Goal: Information Seeking & Learning: Check status

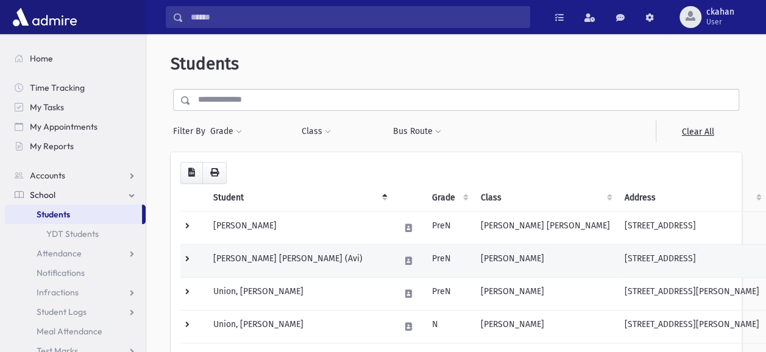
click at [225, 258] on td "Trager, Avraham Yitzchak (Avi)" at bounding box center [299, 260] width 186 height 33
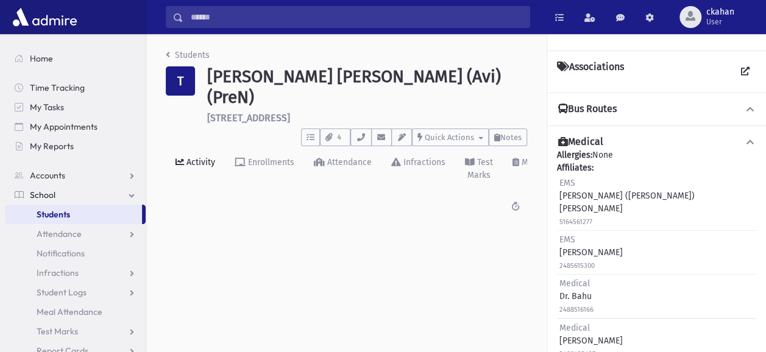
scroll to position [262, 0]
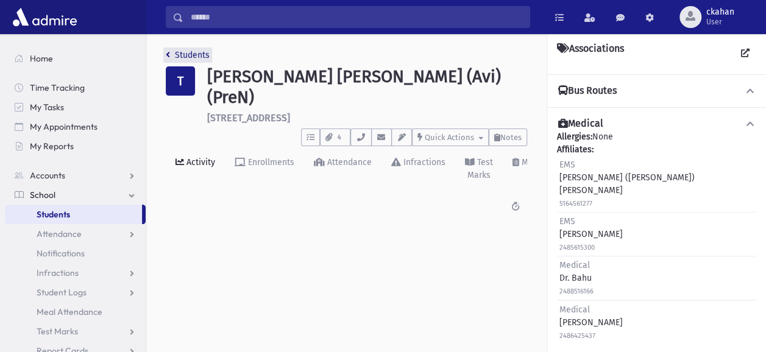
click at [186, 53] on link "Students" at bounding box center [188, 55] width 44 height 10
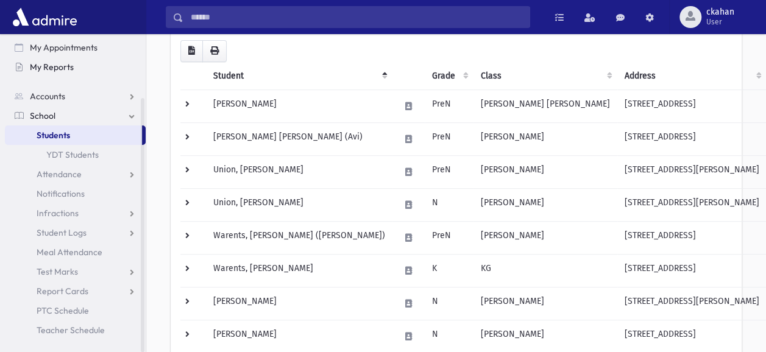
scroll to position [252, 0]
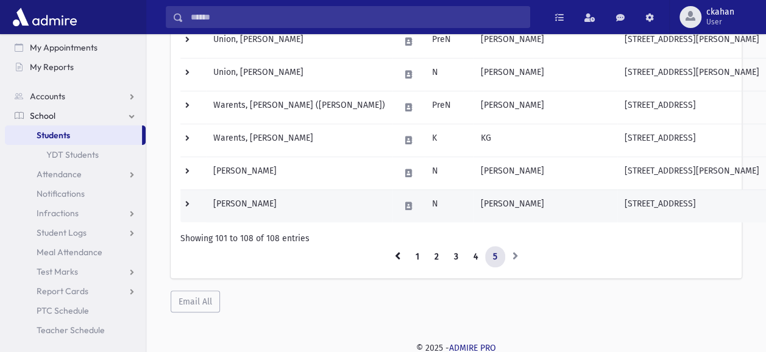
click at [474, 207] on td "[PERSON_NAME]" at bounding box center [545, 206] width 144 height 33
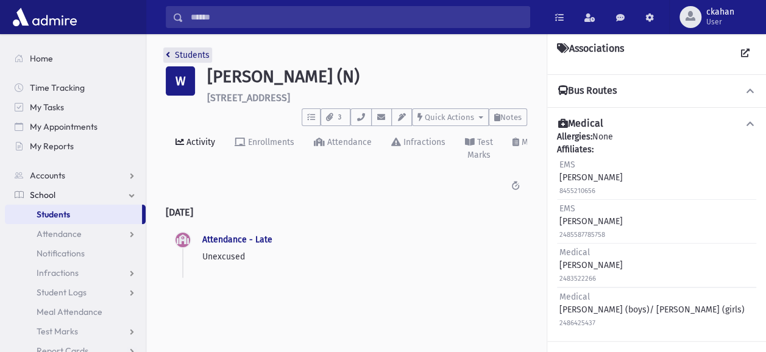
click at [172, 52] on link "Students" at bounding box center [188, 55] width 44 height 10
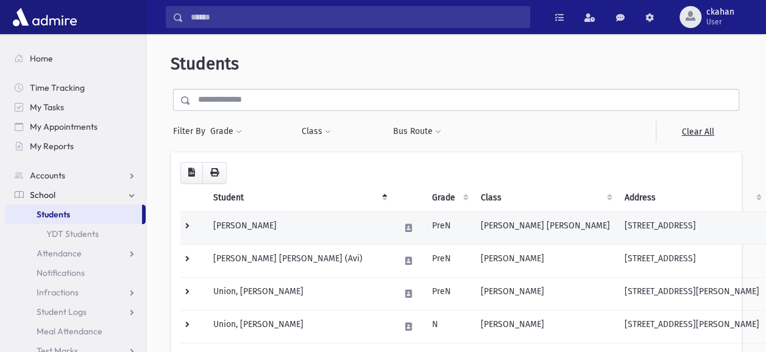
scroll to position [61, 0]
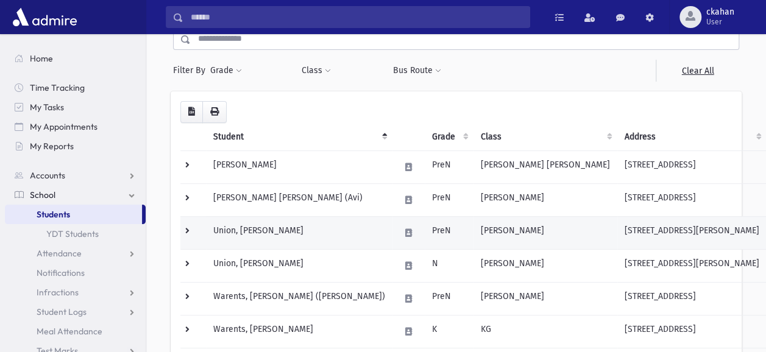
click at [473, 232] on td "[PERSON_NAME]" at bounding box center [545, 232] width 144 height 33
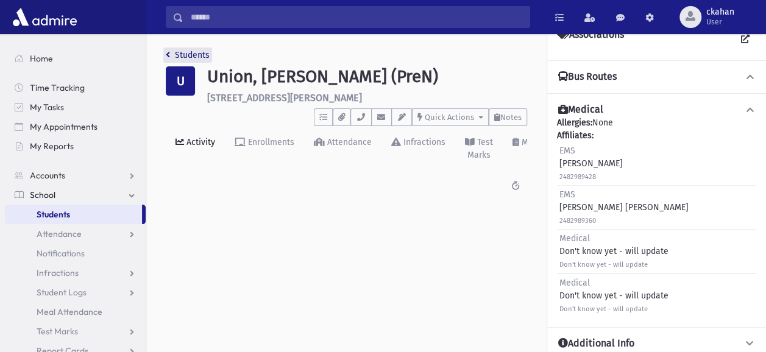
click at [206, 53] on link "Students" at bounding box center [188, 55] width 44 height 10
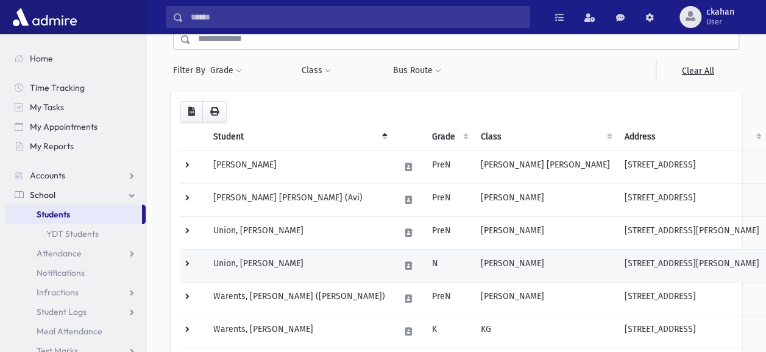
scroll to position [183, 0]
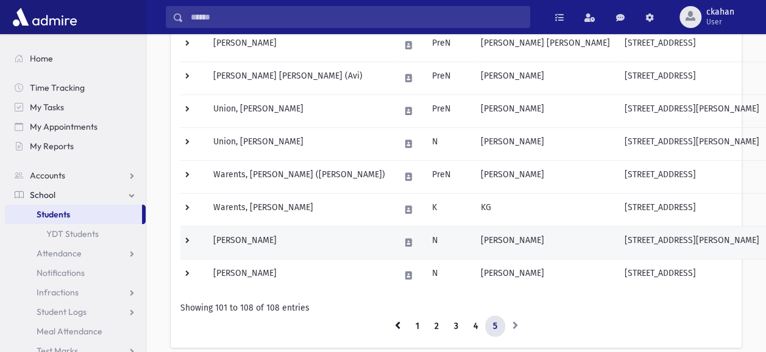
click at [486, 237] on td "[PERSON_NAME]" at bounding box center [545, 242] width 144 height 33
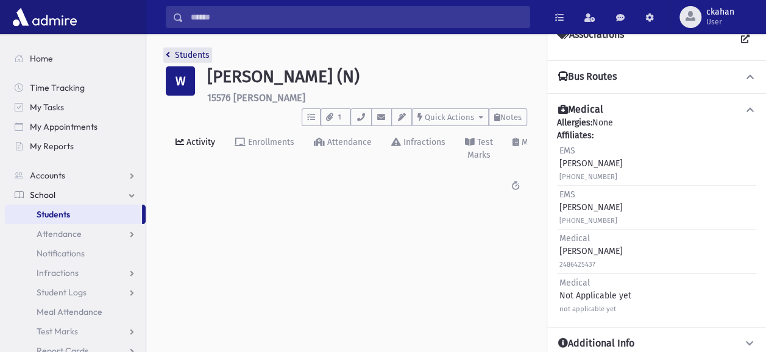
click at [183, 58] on link "Students" at bounding box center [188, 55] width 44 height 10
